Goal: Go to known website: Go to known website

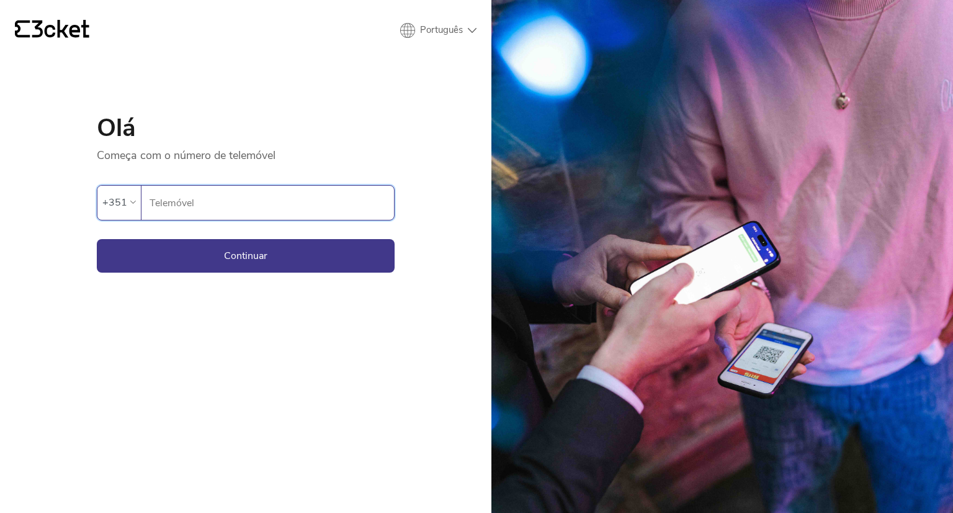
click at [243, 205] on input "Telemóvel" at bounding box center [271, 203] width 245 height 34
type input "914524161"
click at [251, 251] on button "Continuar" at bounding box center [246, 256] width 298 height 34
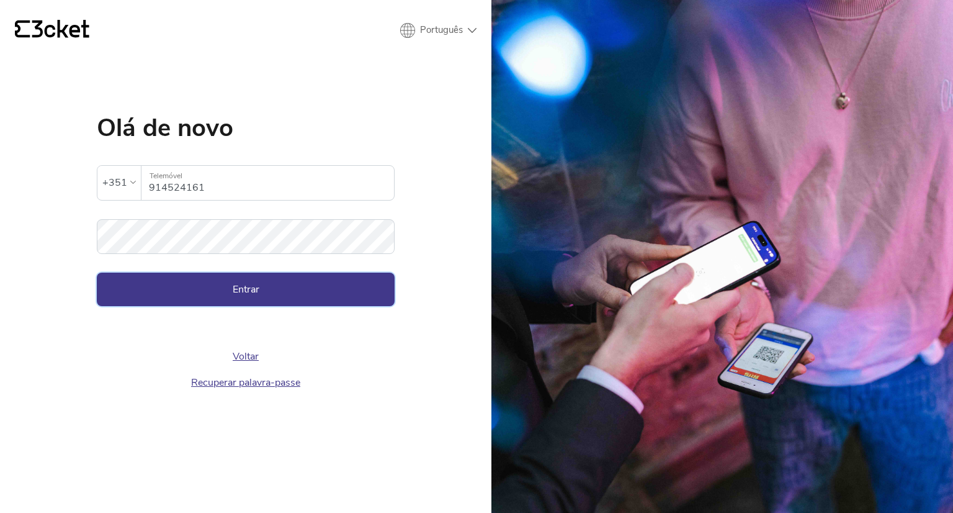
click at [229, 282] on button "Entrar" at bounding box center [246, 289] width 298 height 34
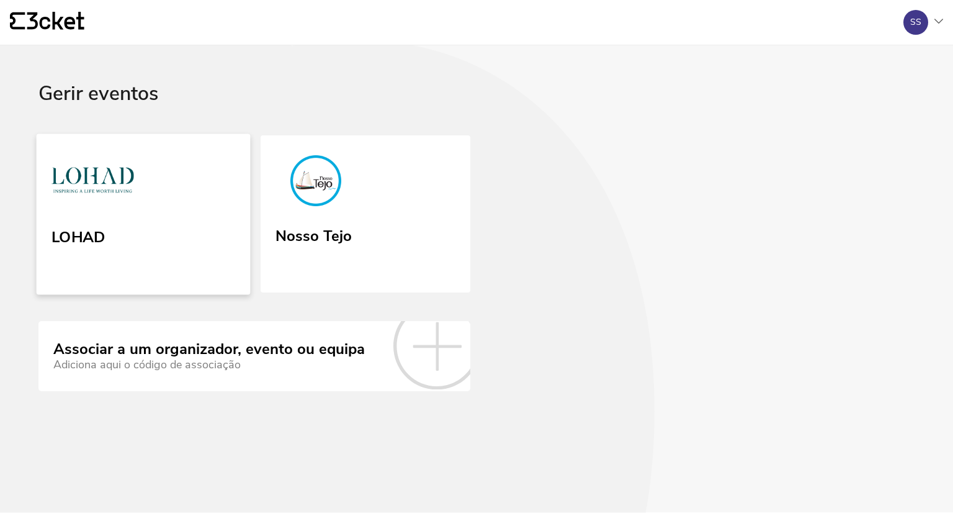
click at [123, 232] on link "LOHAD" at bounding box center [144, 213] width 214 height 161
